Goal: Information Seeking & Learning: Learn about a topic

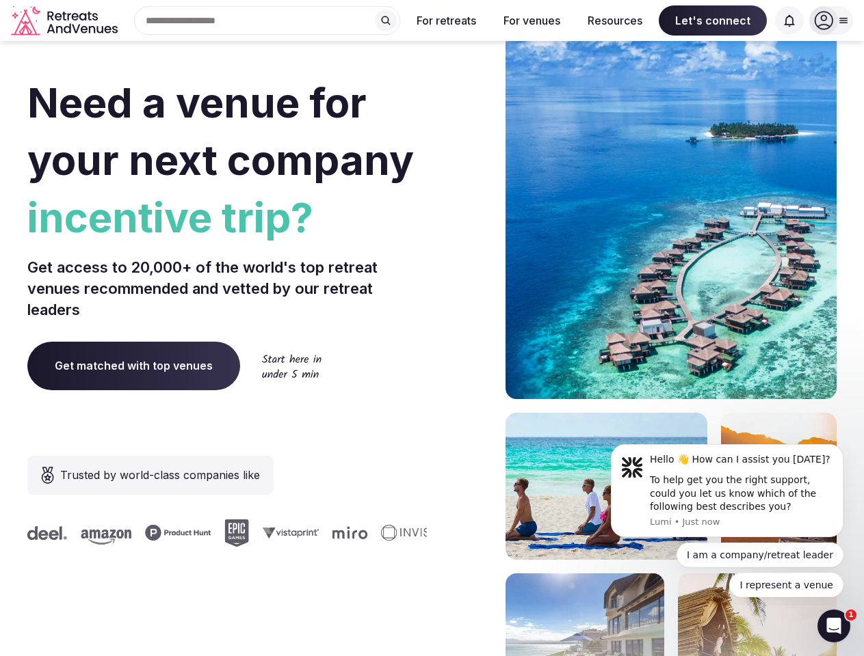
click at [431, 328] on div "Need a venue for your next company incentive trip? Get access to 20,000+ of the…" at bounding box center [431, 409] width 809 height 824
click at [267, 21] on div "Search Popular Destinations [GEOGRAPHIC_DATA], [GEOGRAPHIC_DATA] [GEOGRAPHIC_DA…" at bounding box center [261, 20] width 277 height 29
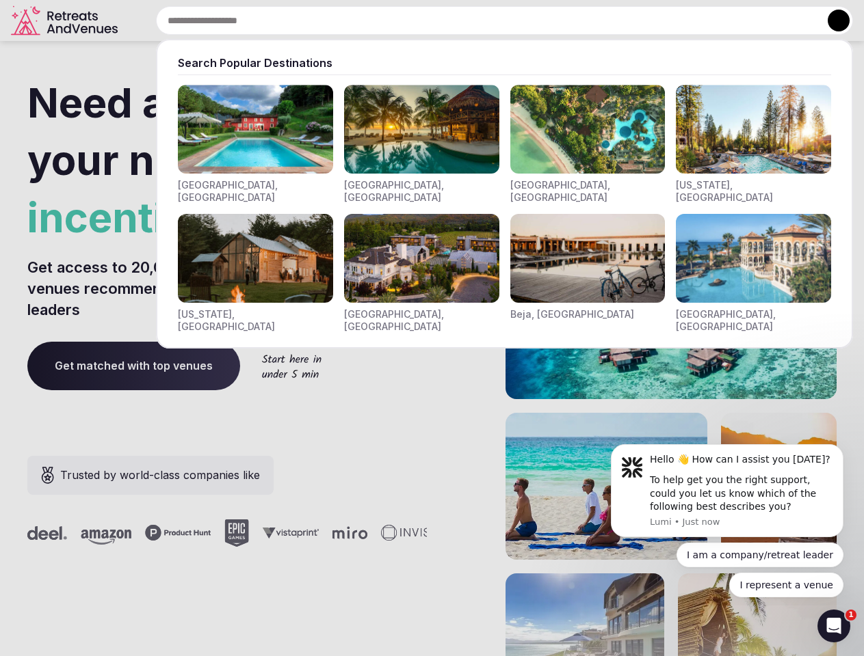
click at [386, 21] on input "text" at bounding box center [504, 20] width 697 height 29
click at [447, 21] on input "text" at bounding box center [504, 20] width 697 height 29
click at [531, 21] on input "text" at bounding box center [504, 20] width 697 height 29
click at [615, 21] on input "text" at bounding box center [504, 20] width 697 height 29
click at [713, 21] on input "text" at bounding box center [504, 20] width 697 height 29
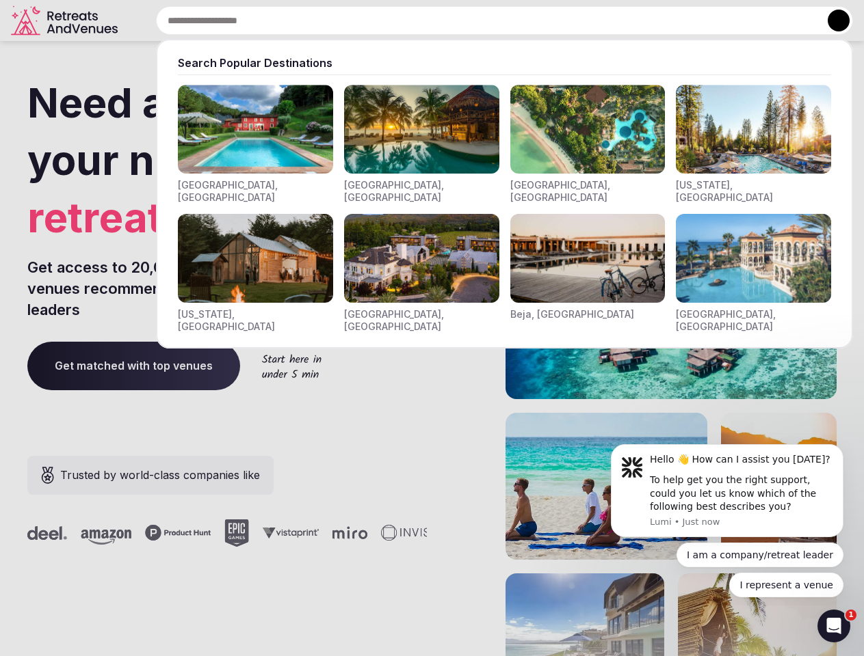
click at [789, 21] on input "text" at bounding box center [504, 20] width 697 height 29
click at [831, 21] on button at bounding box center [838, 21] width 22 height 22
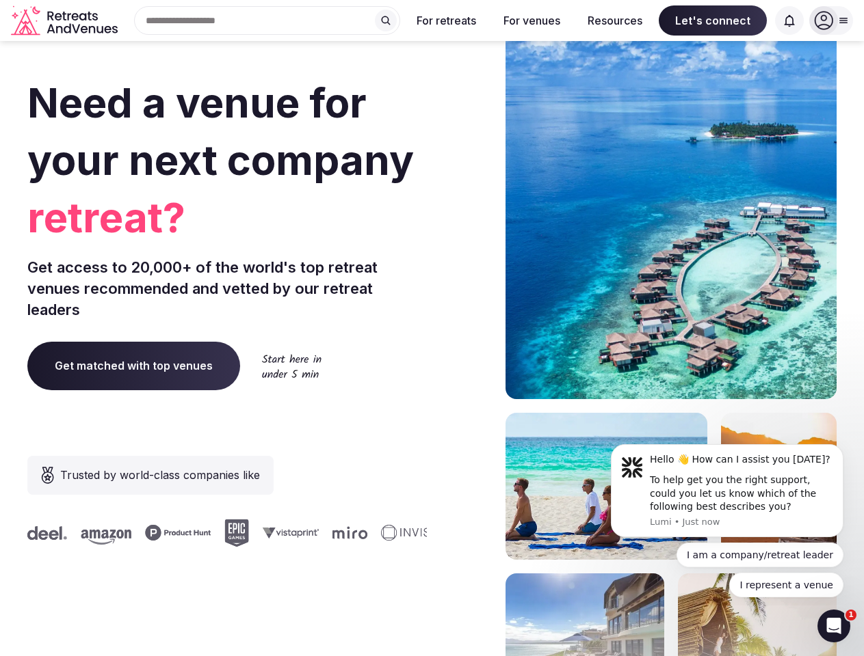
click at [727, 491] on div "To help get you the right support, could you let us know which of the following…" at bounding box center [741, 494] width 183 height 40
